Goal: Task Accomplishment & Management: Use online tool/utility

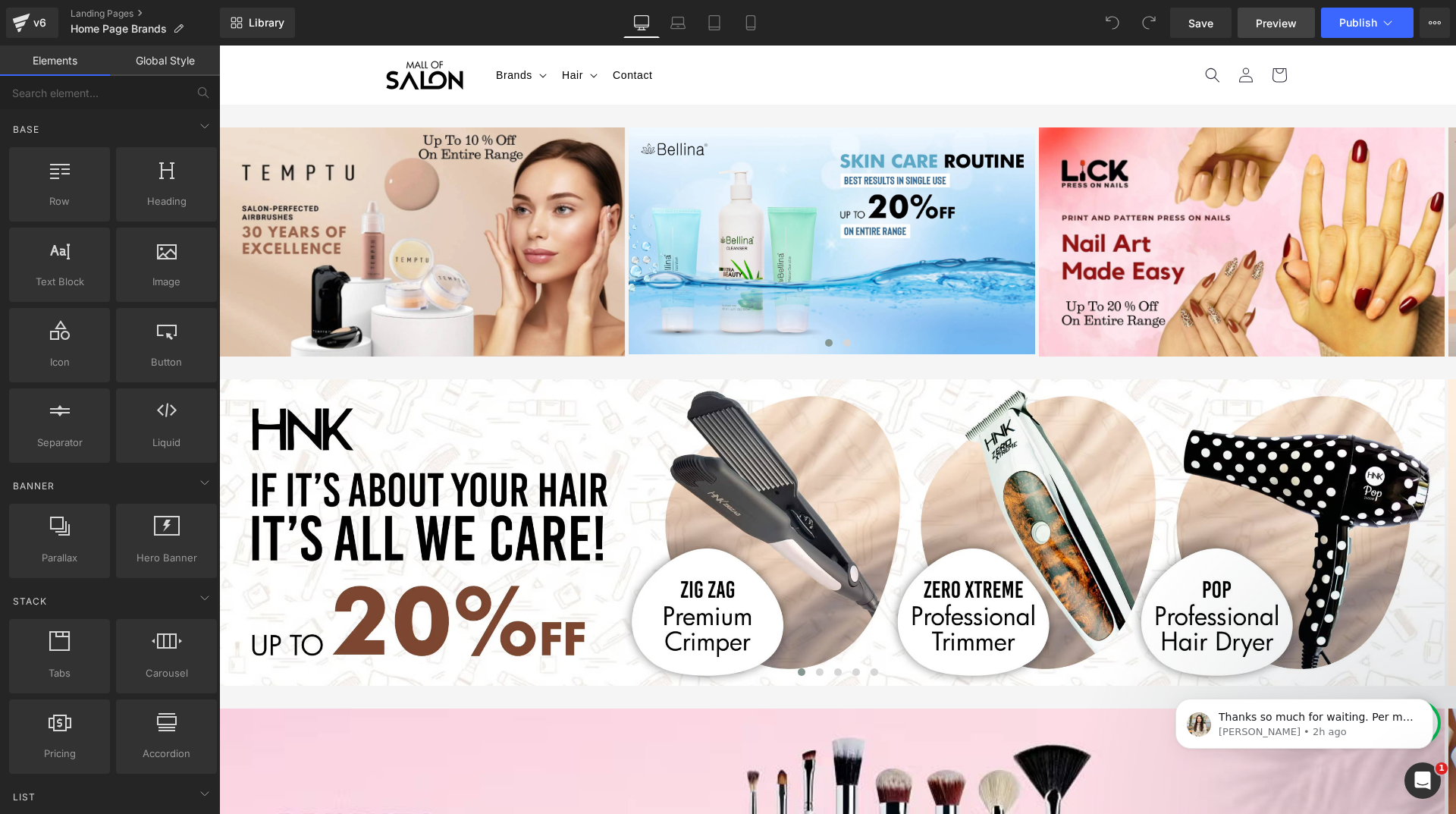
click at [1271, 22] on span "Preview" at bounding box center [1276, 23] width 41 height 16
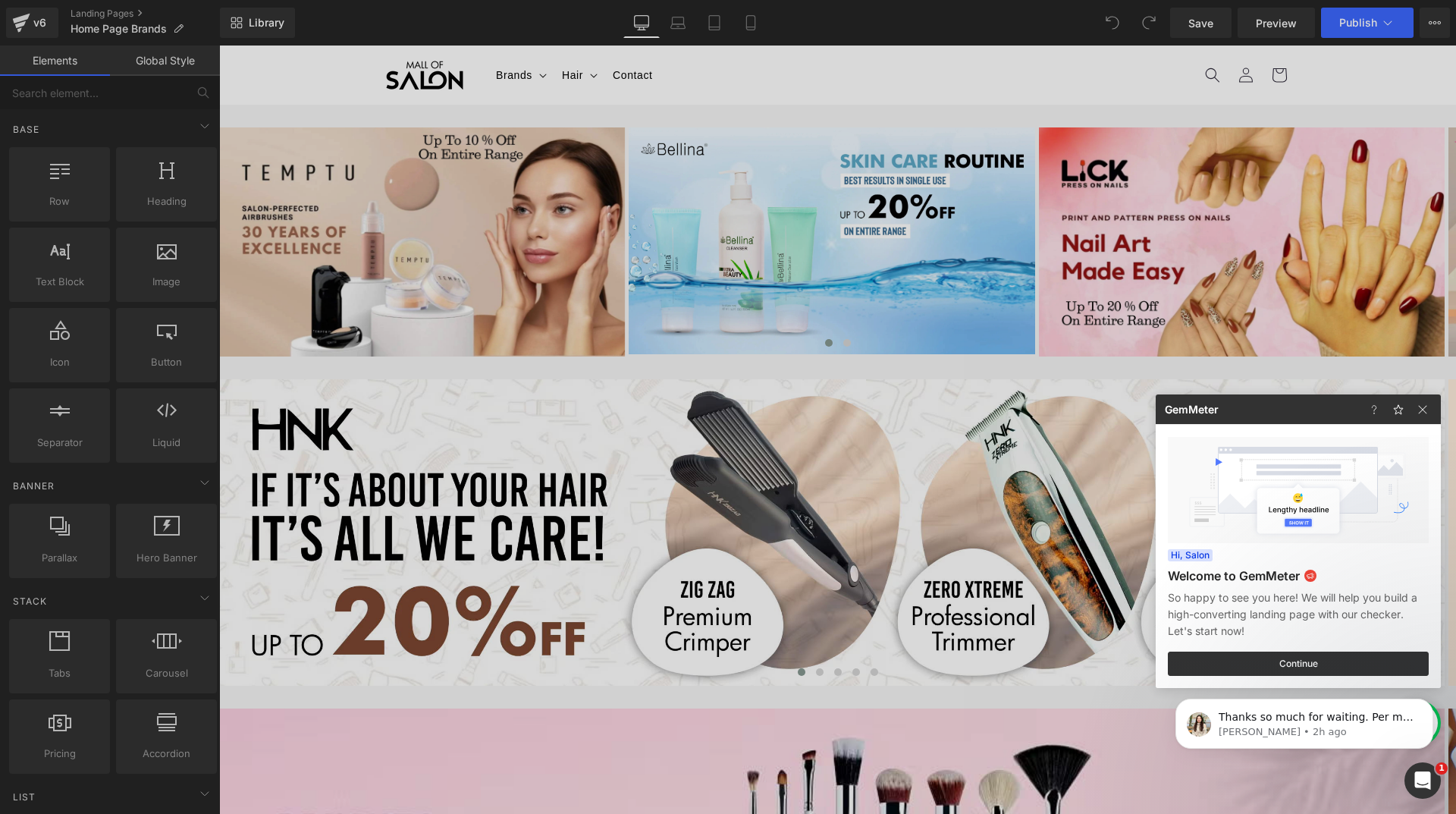
click at [1432, 21] on div at bounding box center [728, 407] width 1456 height 814
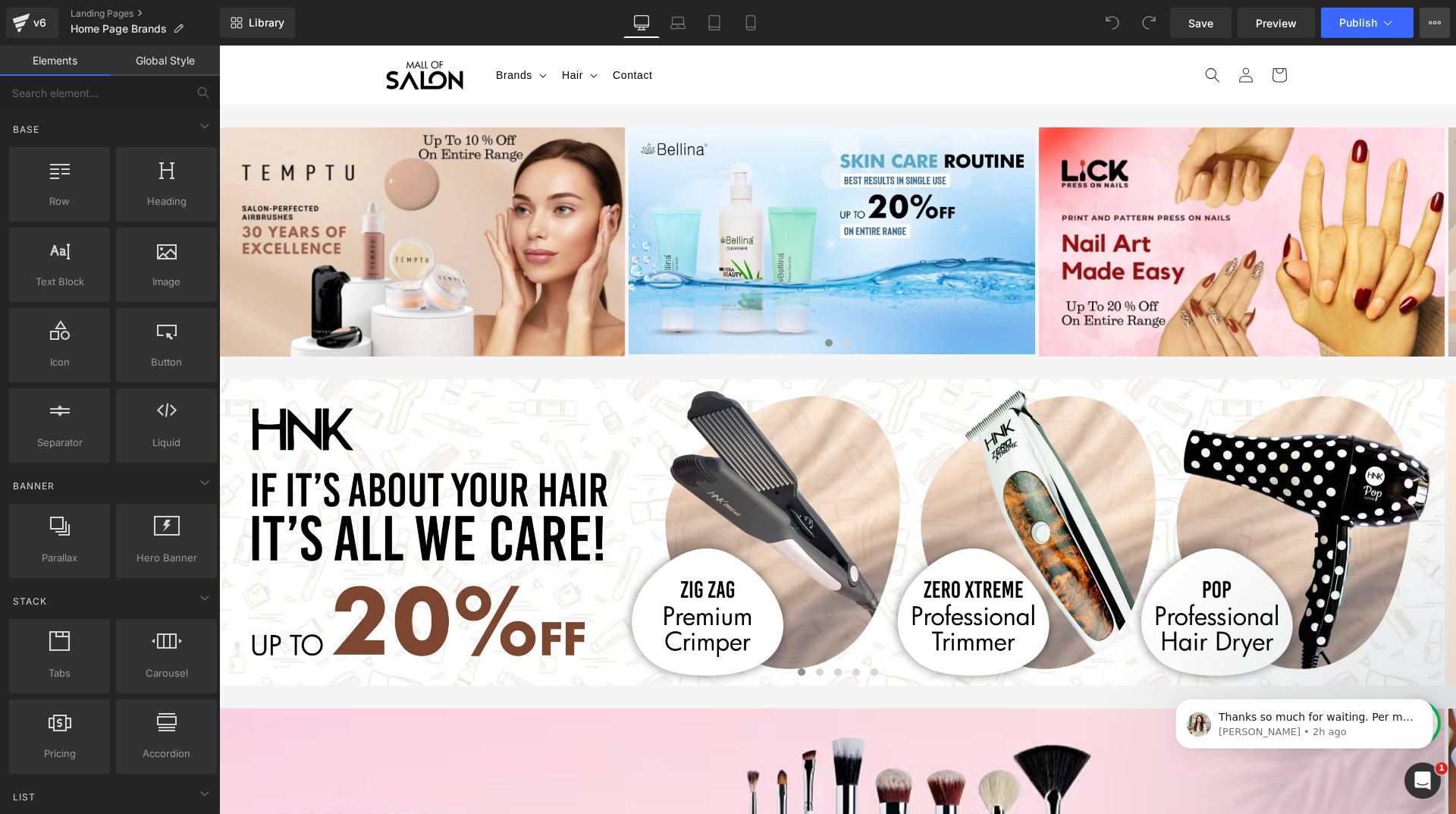
click at [1432, 19] on icon at bounding box center [1435, 23] width 12 height 12
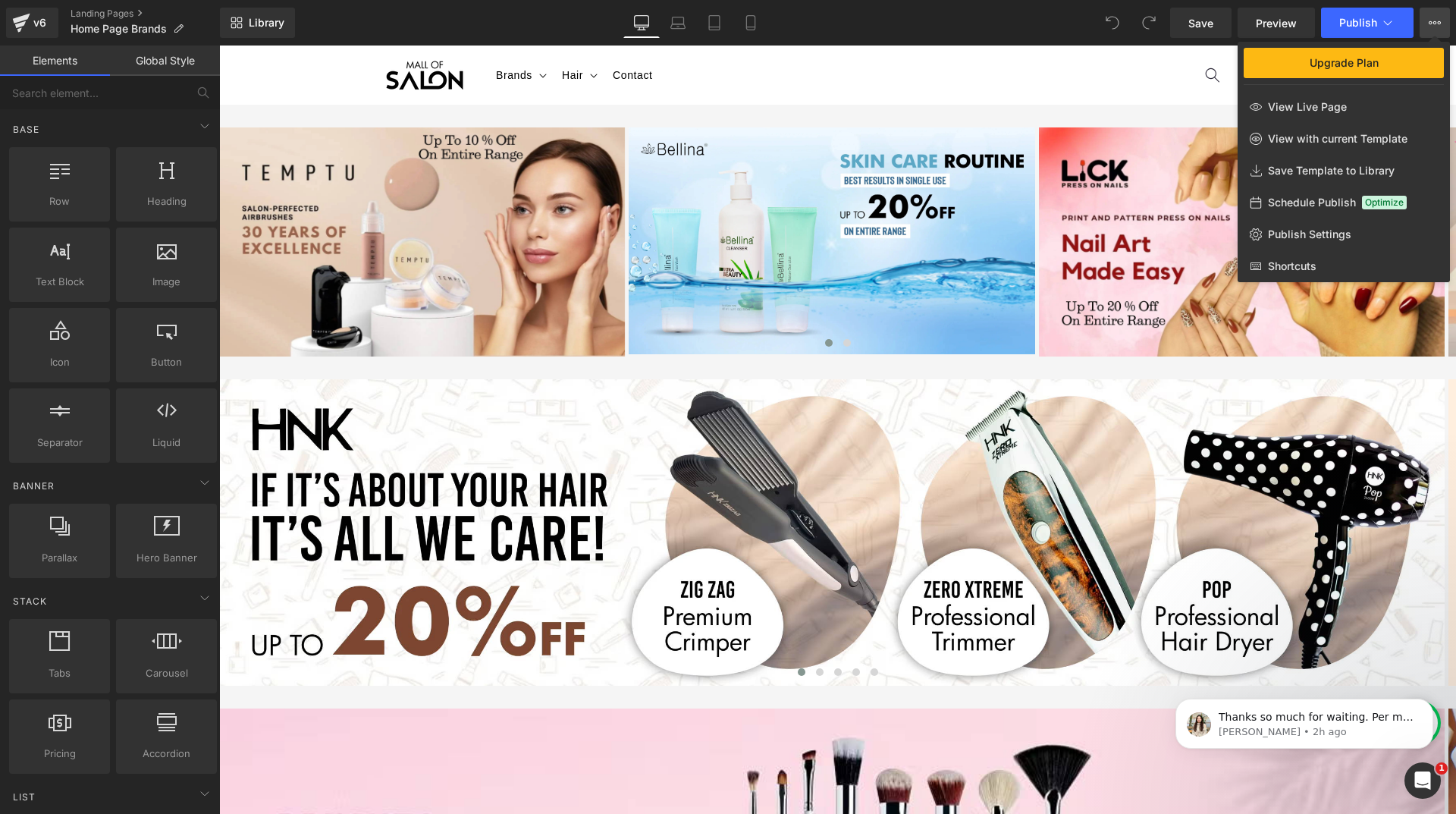
click at [706, 76] on div at bounding box center [837, 430] width 1237 height 768
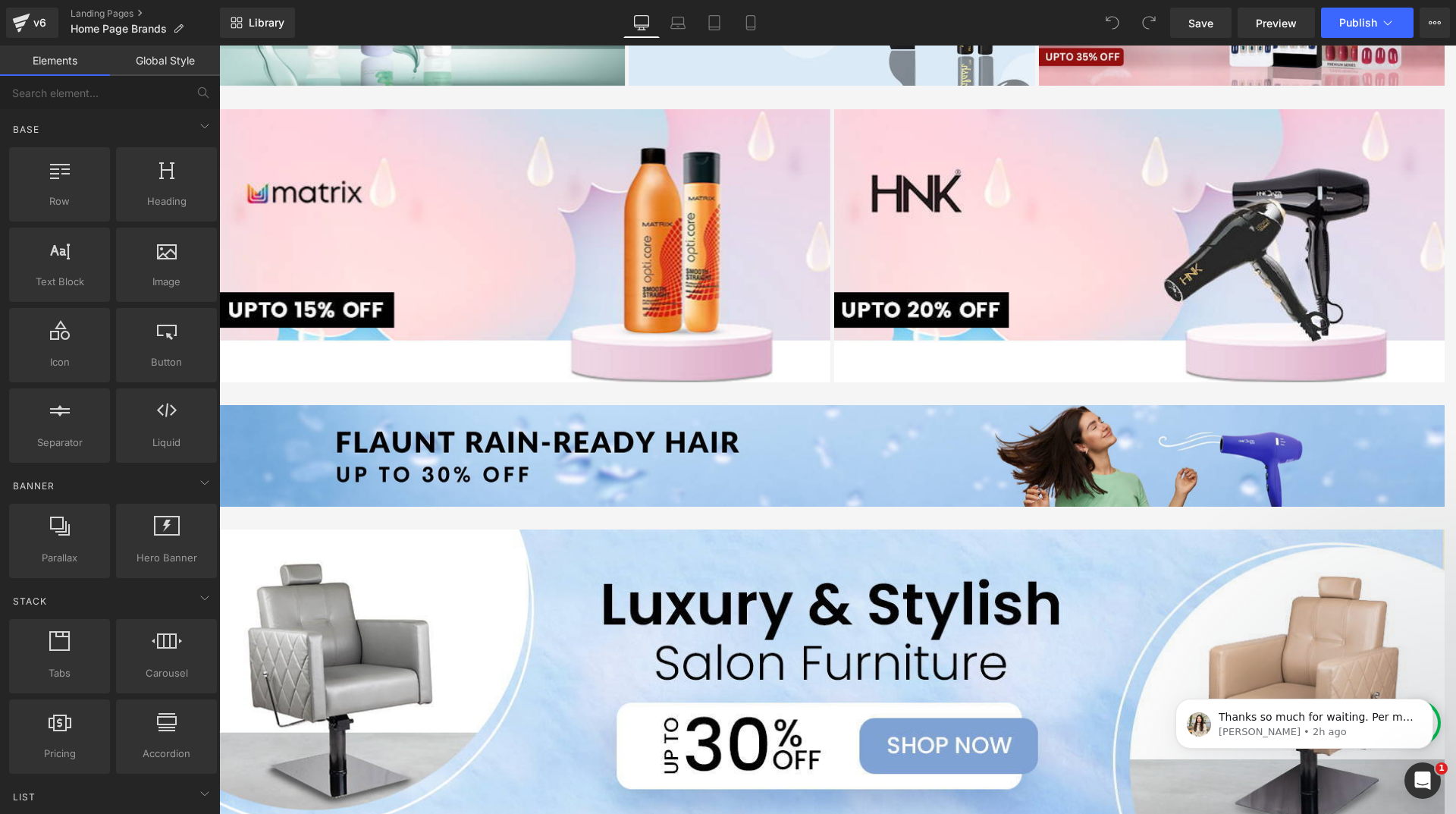
scroll to position [3709, 0]
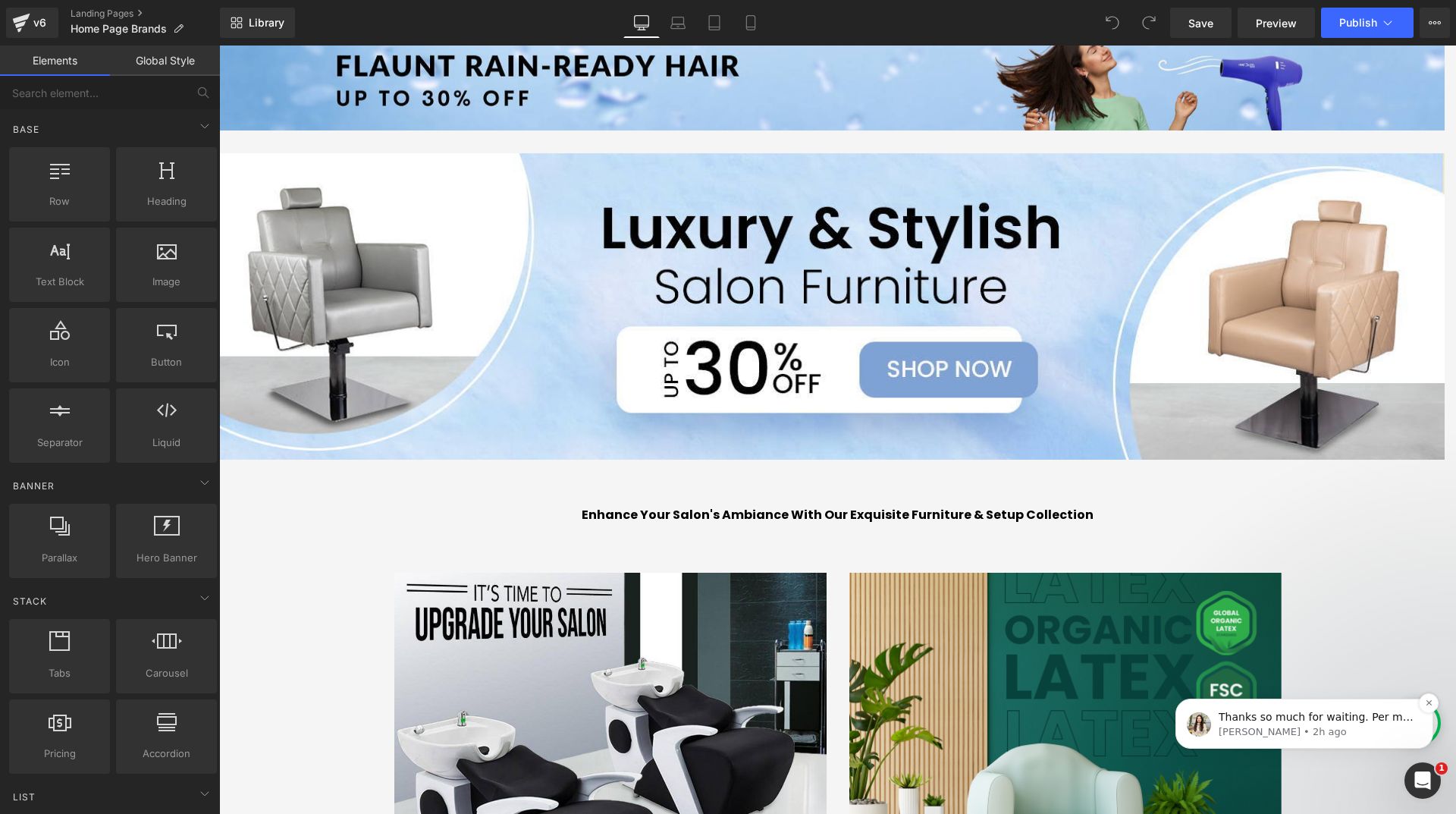
click at [1340, 714] on p "Thanks so much for waiting. Per my checking, we found that the home page from t…" at bounding box center [1317, 718] width 196 height 15
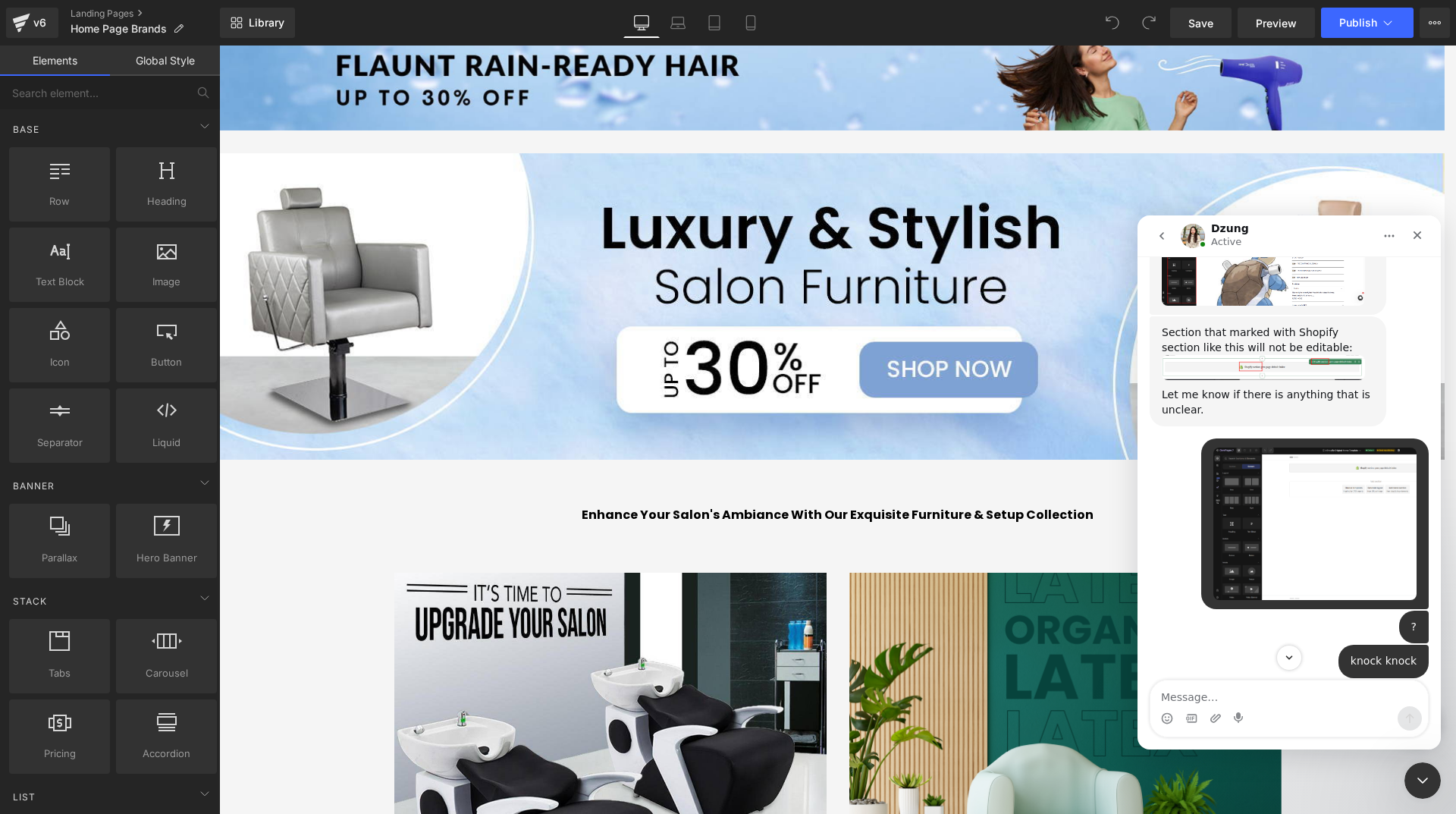
scroll to position [1124, 0]
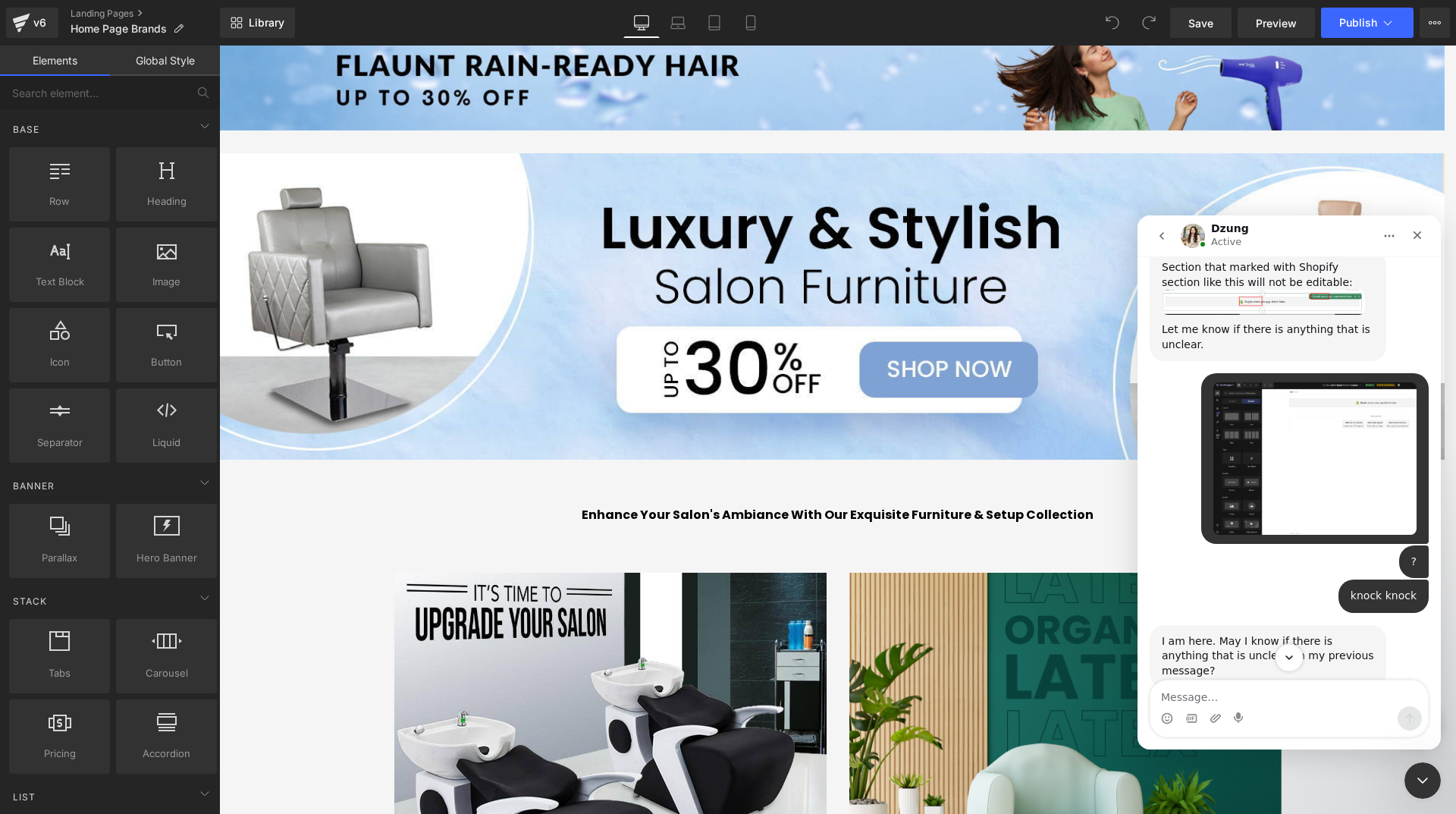
click at [1288, 659] on icon "Scroll to bottom" at bounding box center [1289, 657] width 8 height 4
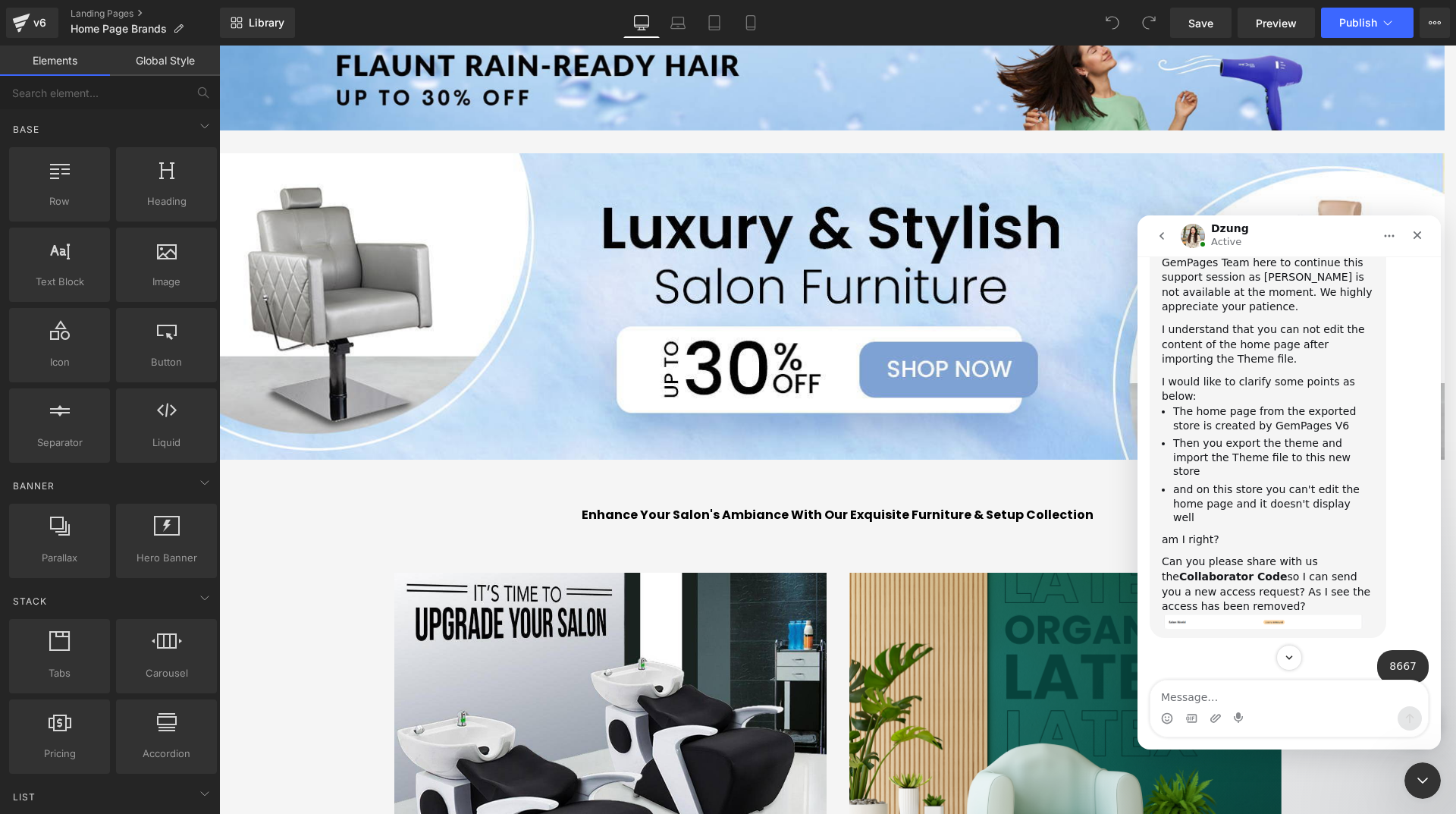
scroll to position [5247, 0]
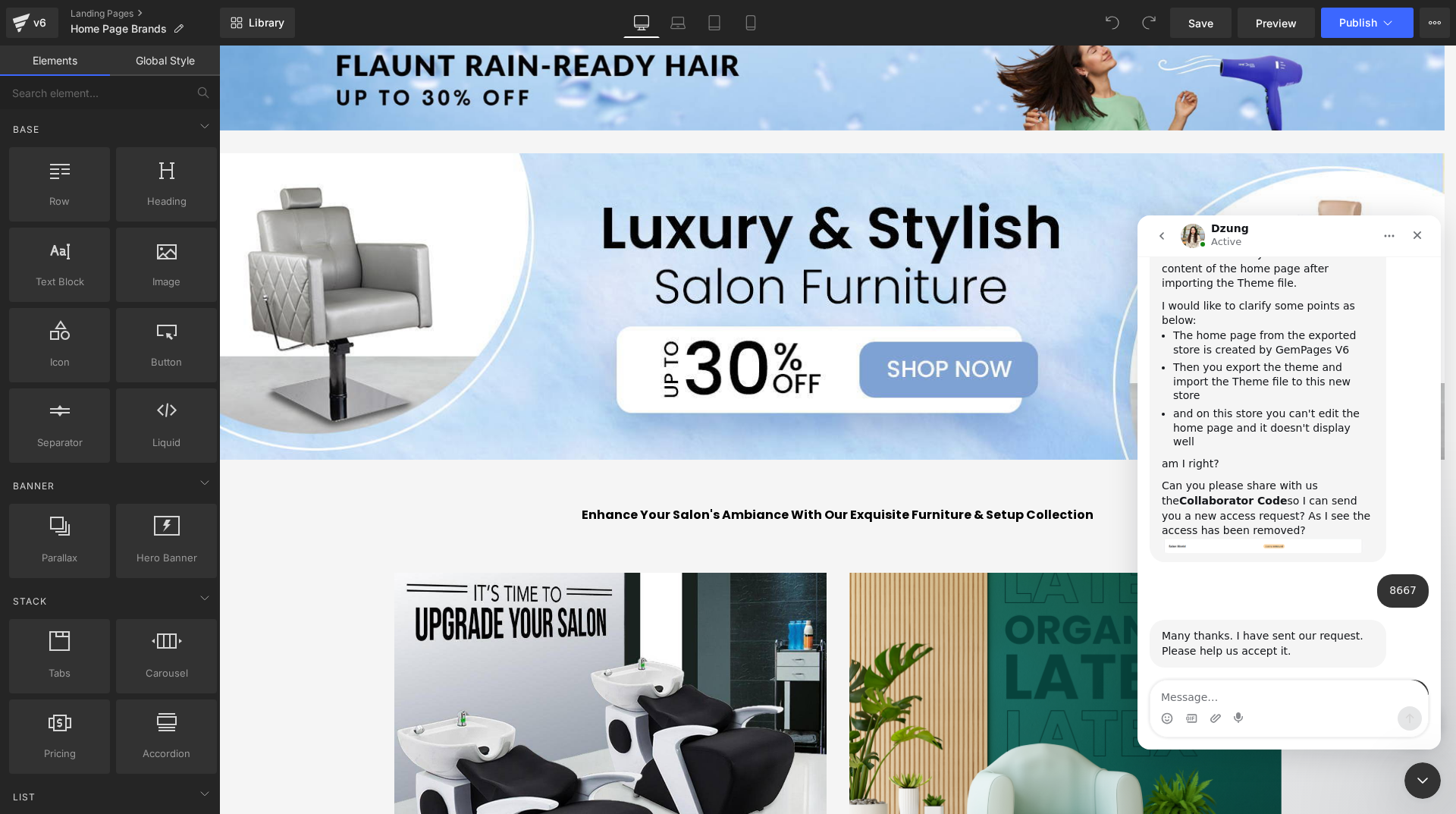
click at [1020, 543] on div at bounding box center [728, 384] width 1456 height 768
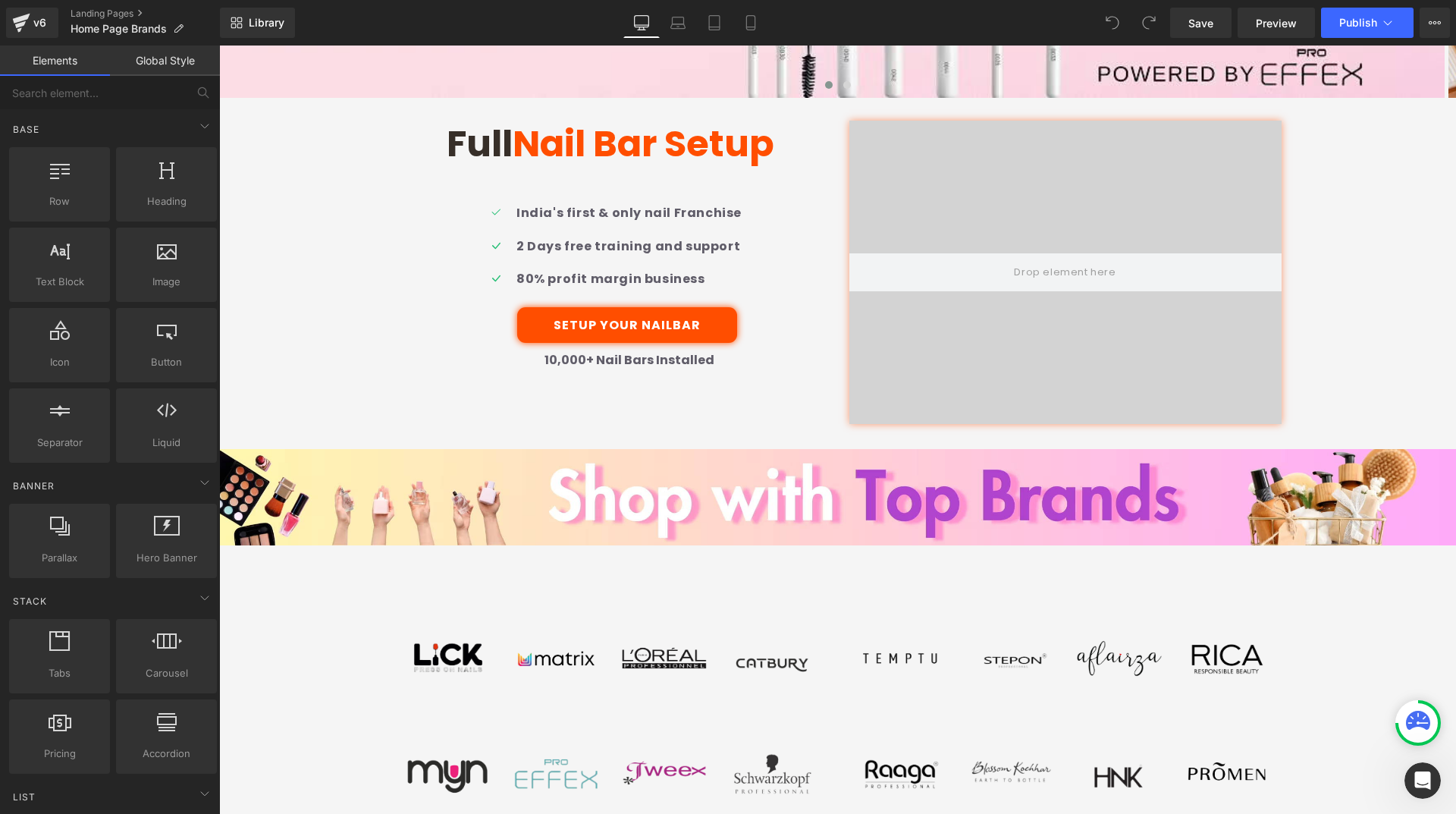
scroll to position [0, 0]
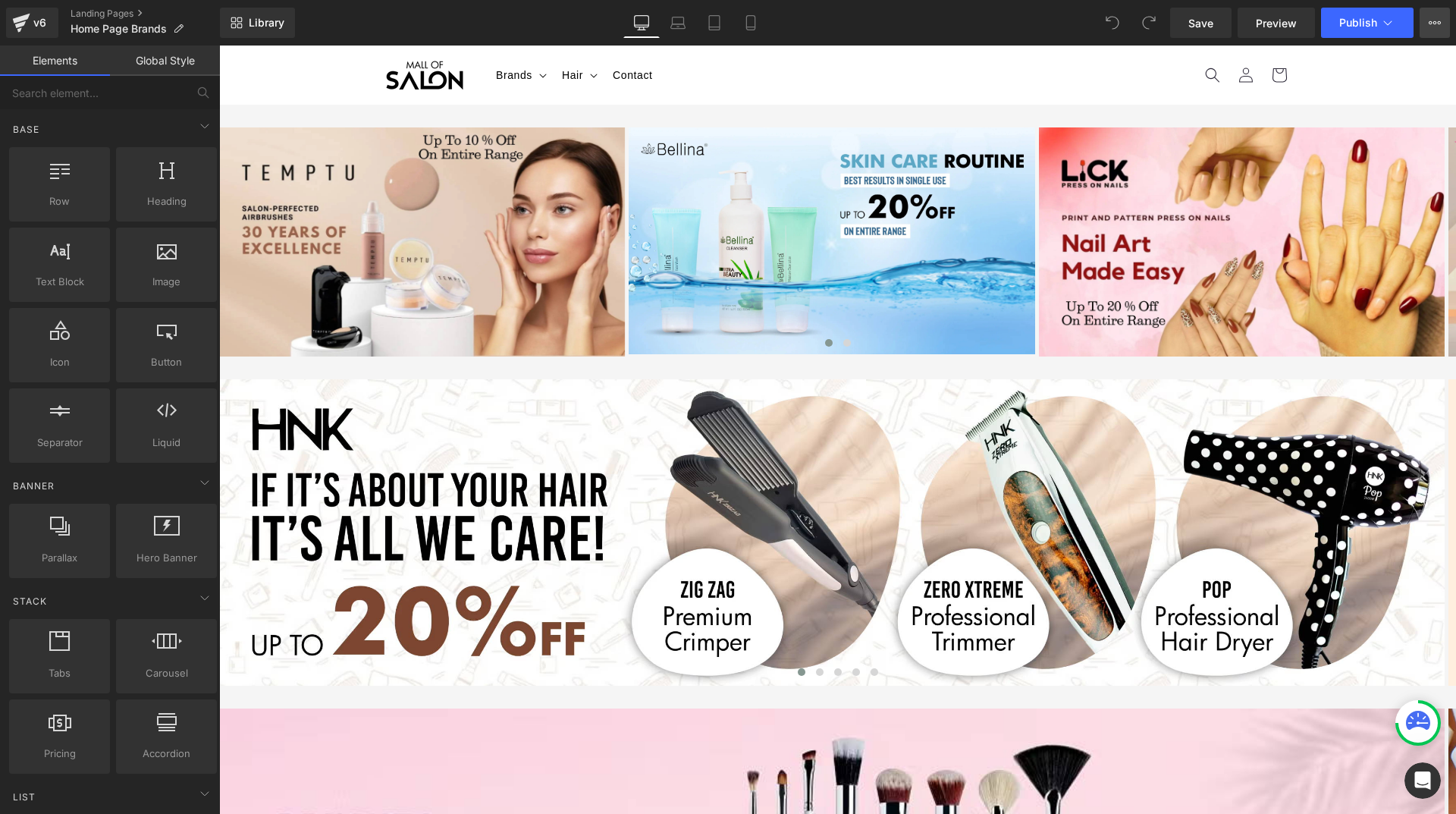
click at [1432, 23] on icon at bounding box center [1435, 23] width 12 height 12
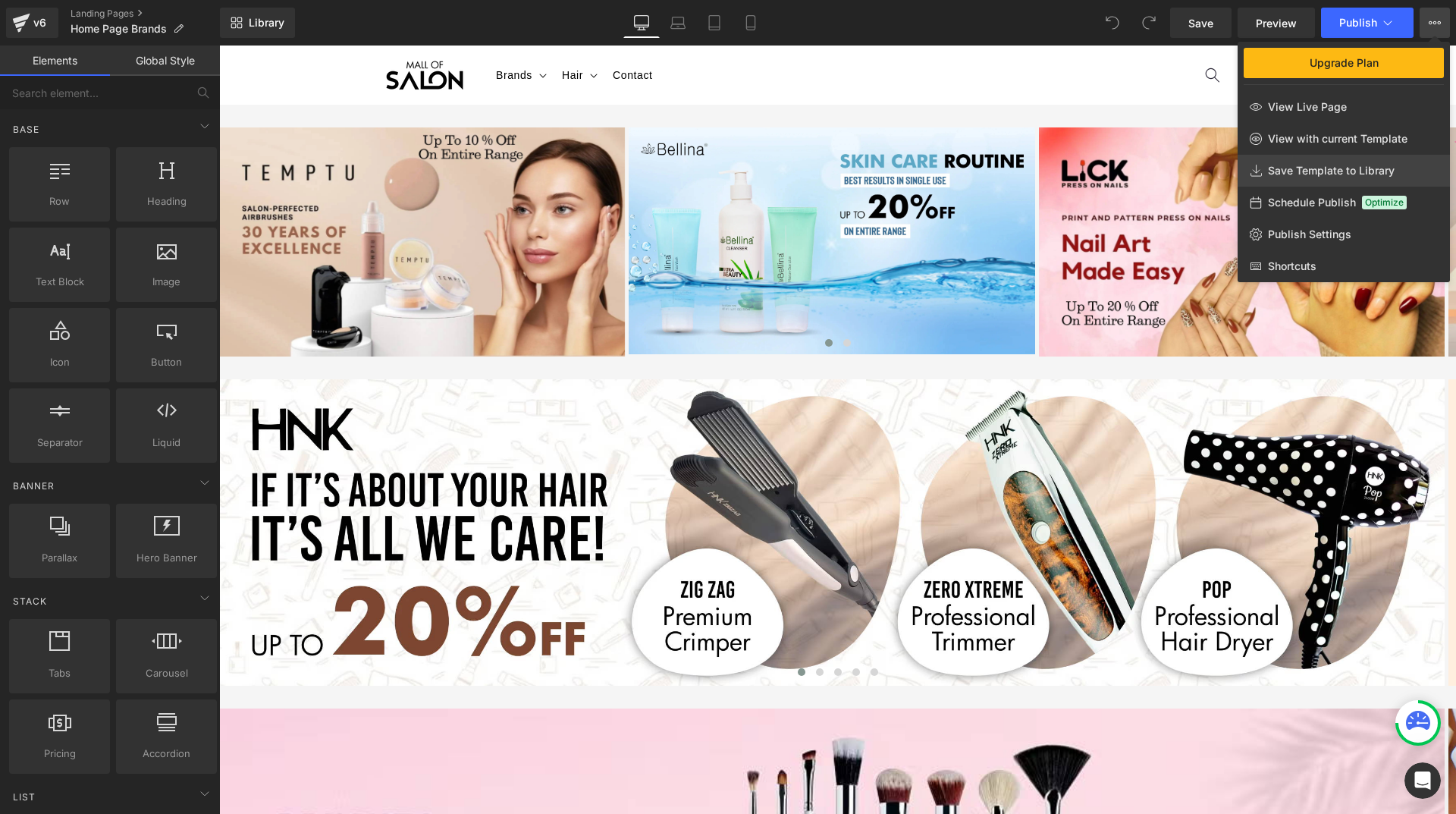
click at [1329, 171] on span "Save Template to Library" at bounding box center [1331, 171] width 127 height 14
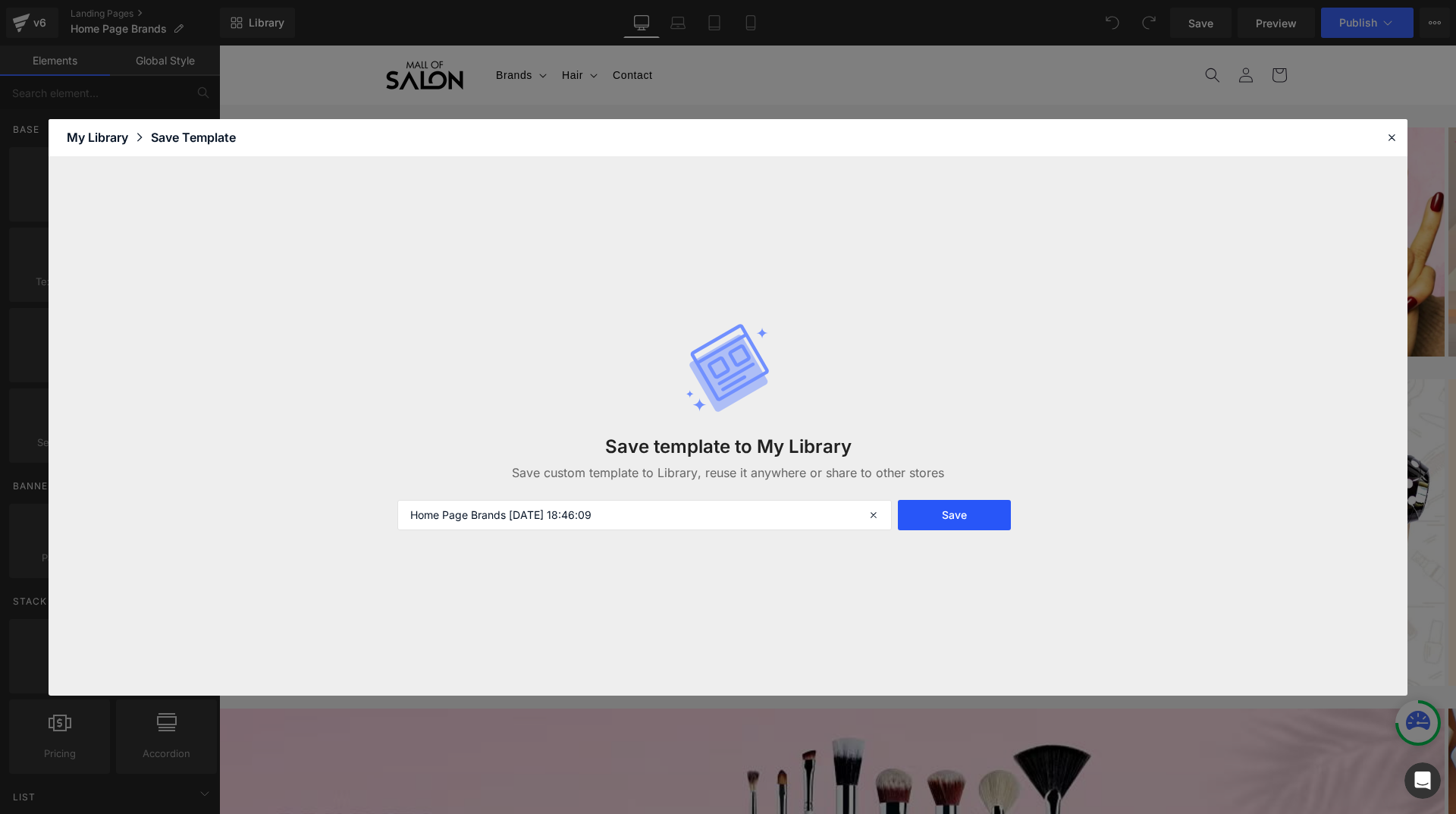
click at [973, 513] on button "Save" at bounding box center [955, 515] width 113 height 30
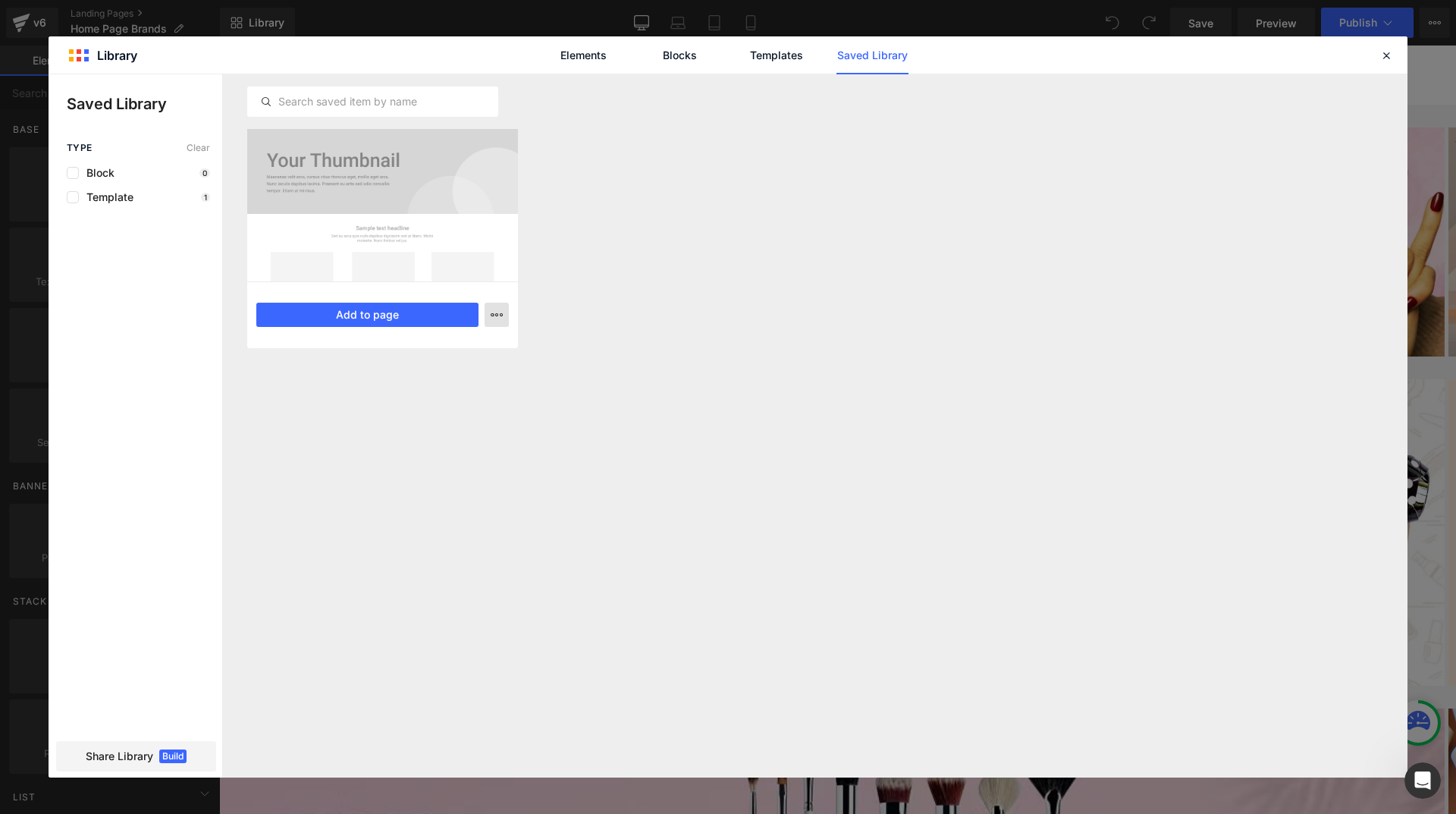
click at [496, 314] on icon "button" at bounding box center [496, 315] width 12 height 12
click at [496, 314] on div at bounding box center [728, 426] width 1359 height 703
click at [1383, 57] on icon at bounding box center [1386, 55] width 14 height 14
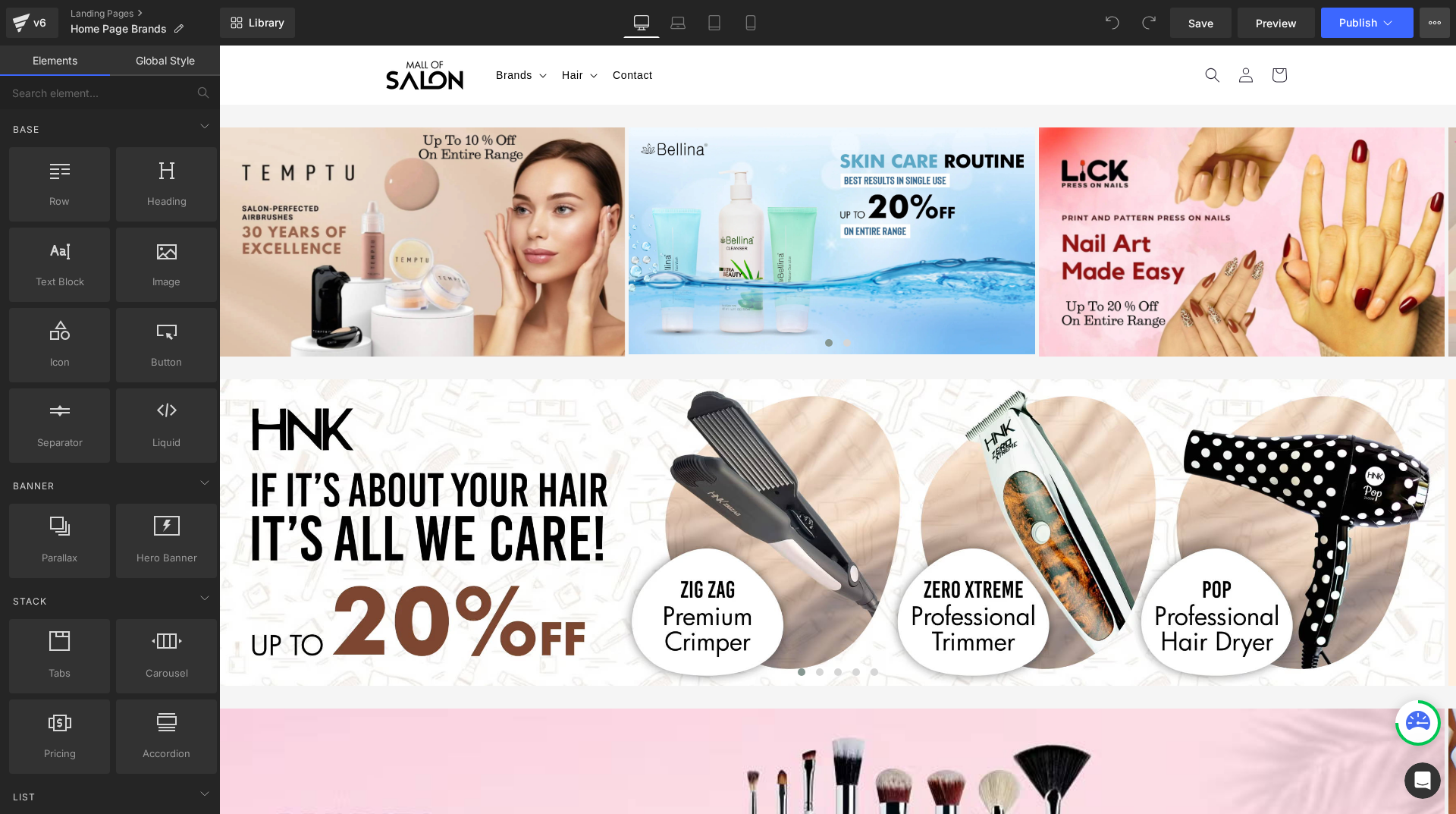
click at [1432, 21] on icon at bounding box center [1435, 23] width 12 height 12
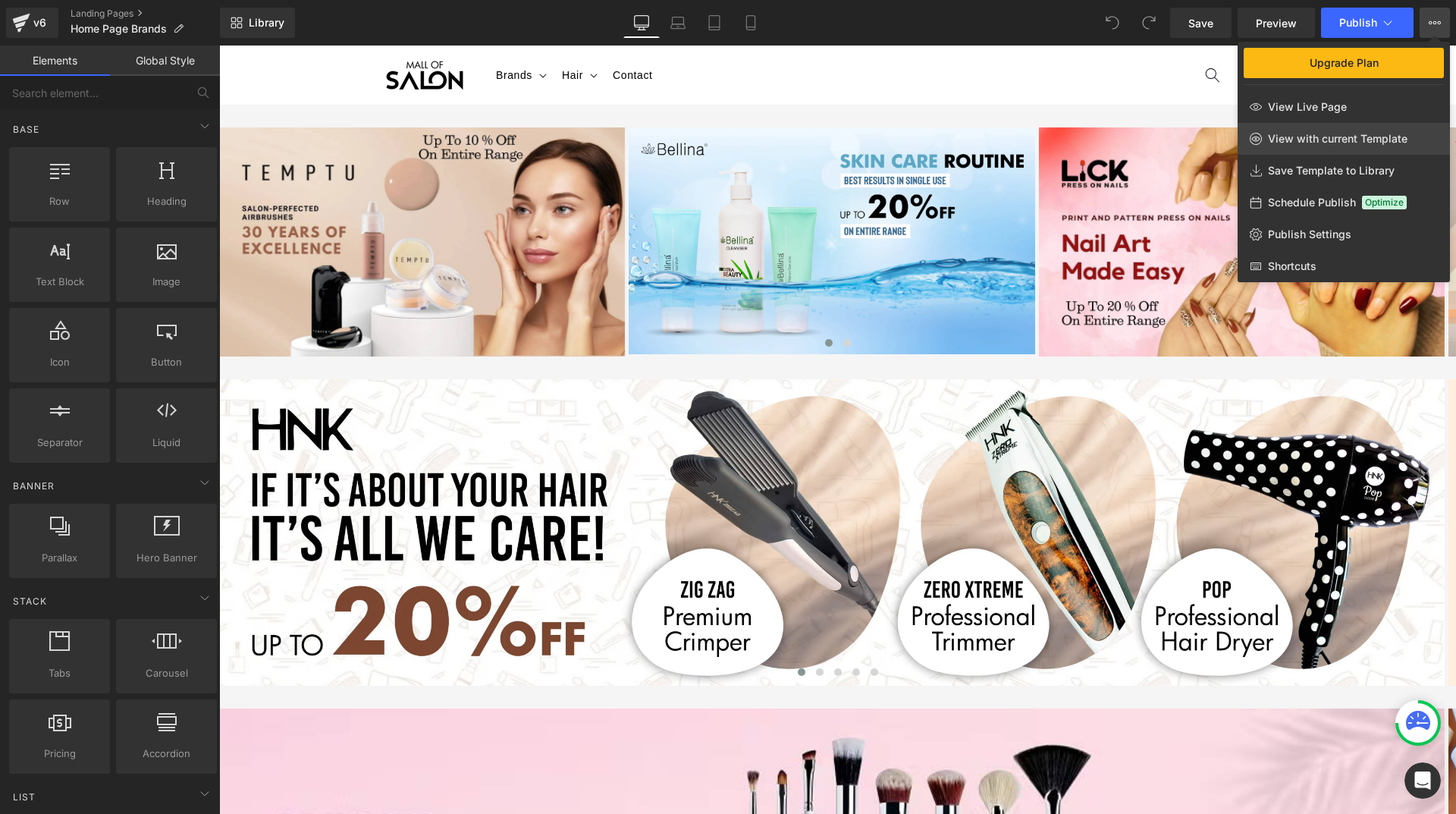
click at [1340, 138] on span "View with current Template" at bounding box center [1337, 138] width 139 height 14
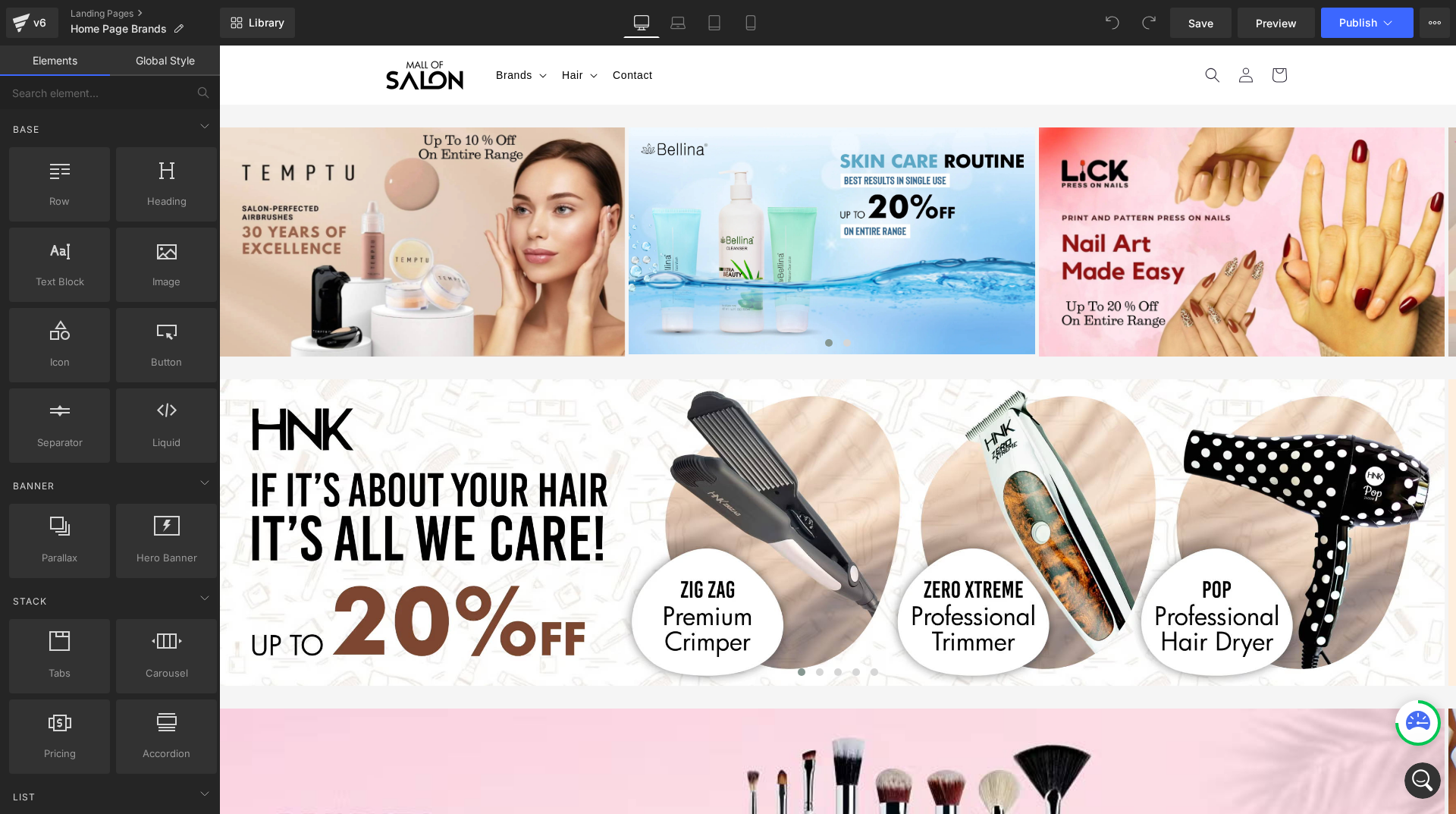
scroll to position [6088, 0]
